Goal: Information Seeking & Learning: Understand process/instructions

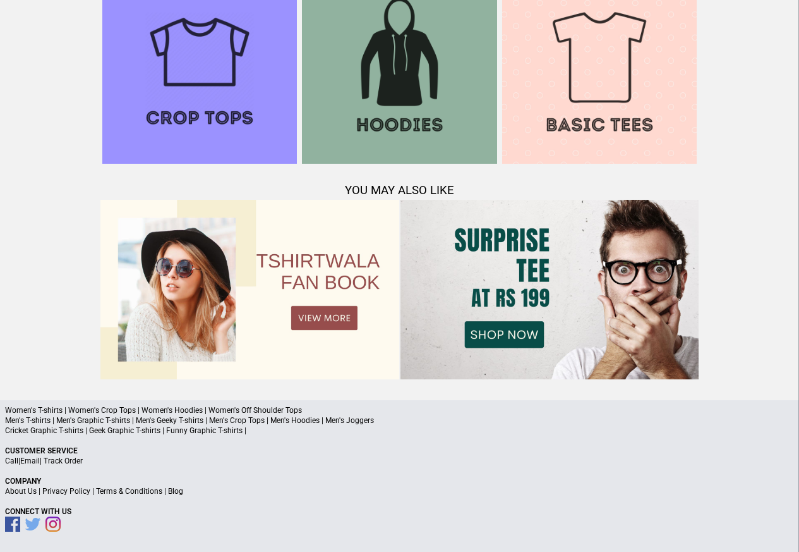
scroll to position [1219, 0]
click at [143, 490] on link "Terms & Conditions" at bounding box center [129, 491] width 66 height 9
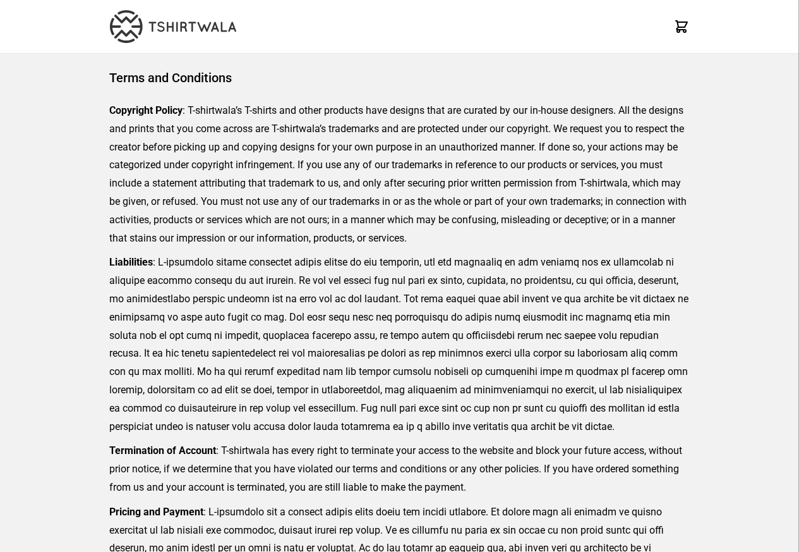
scroll to position [291, 0]
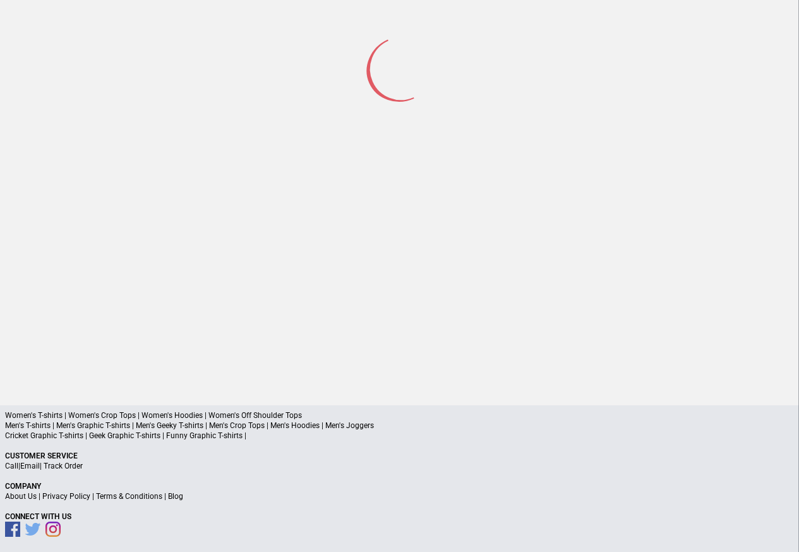
scroll to position [166, 0]
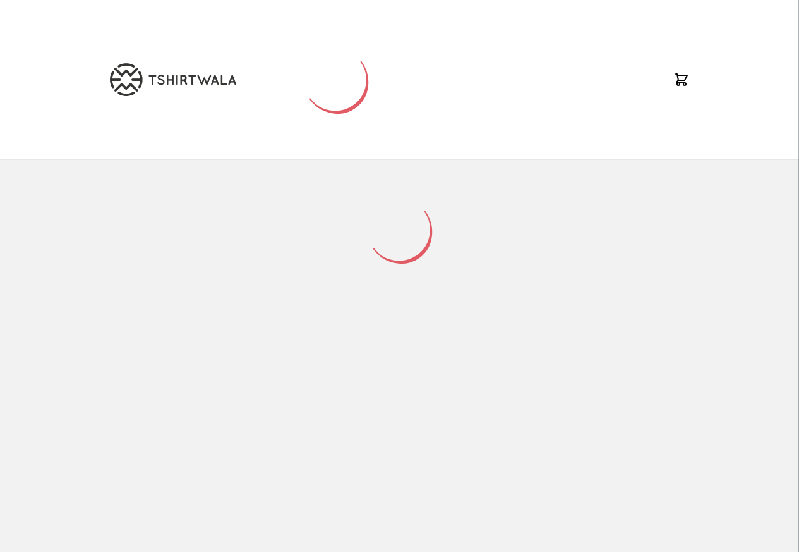
click at [71, 514] on div at bounding box center [399, 353] width 799 height 386
